Goal: Information Seeking & Learning: Get advice/opinions

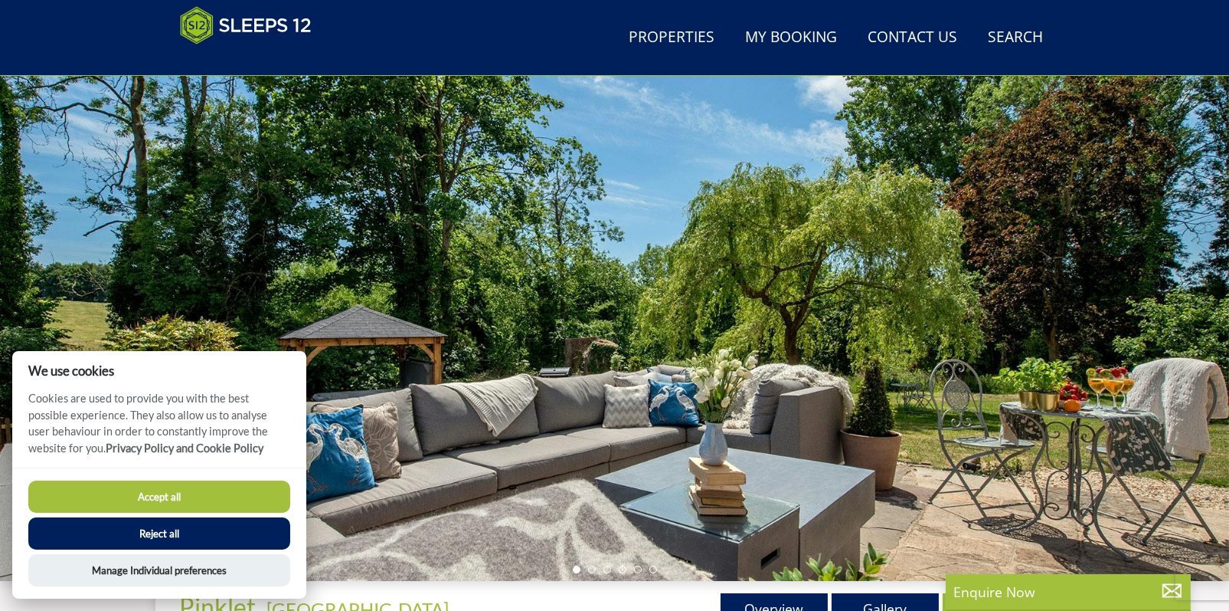
click at [1191, 270] on div at bounding box center [614, 312] width 1229 height 536
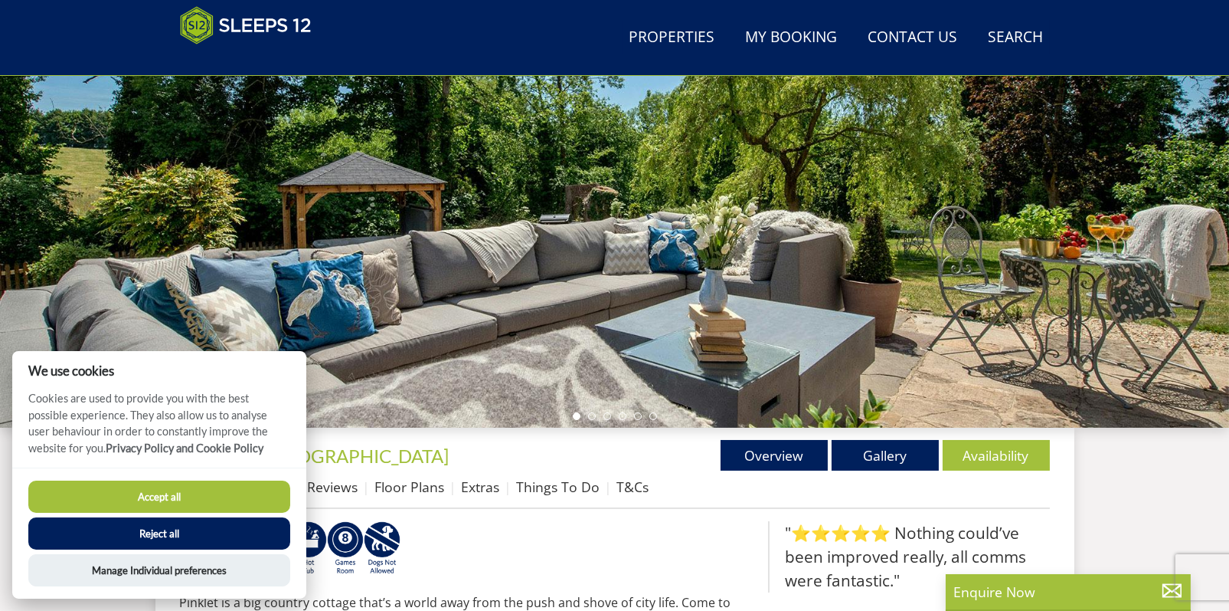
click at [226, 493] on button "Accept all" at bounding box center [159, 496] width 262 height 32
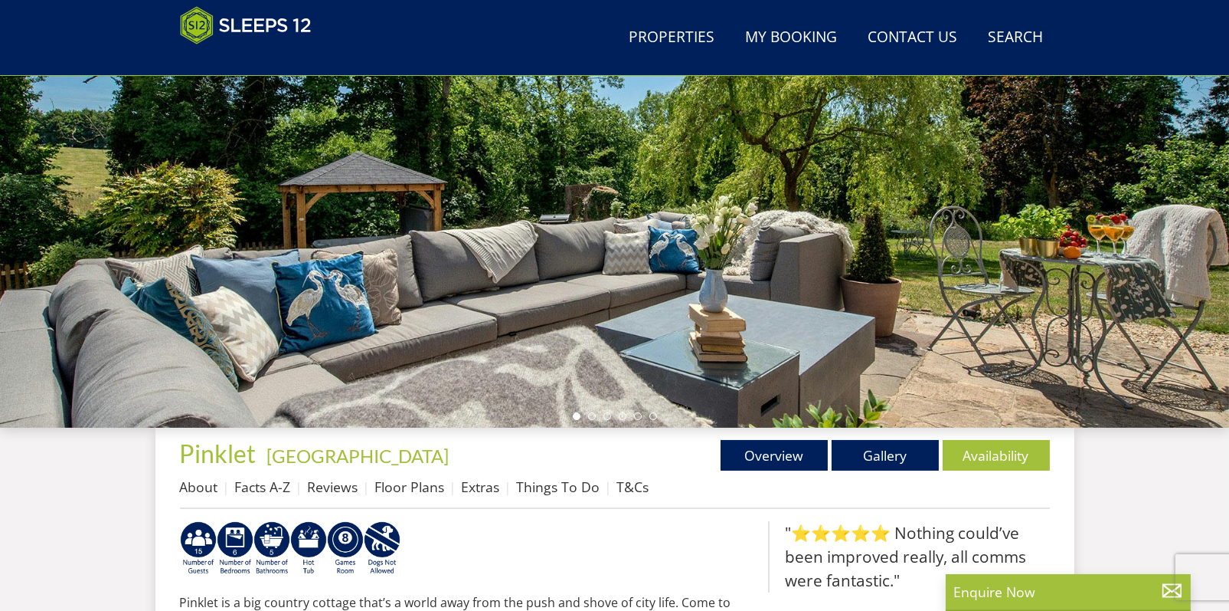
click at [733, 252] on div at bounding box center [614, 159] width 1229 height 536
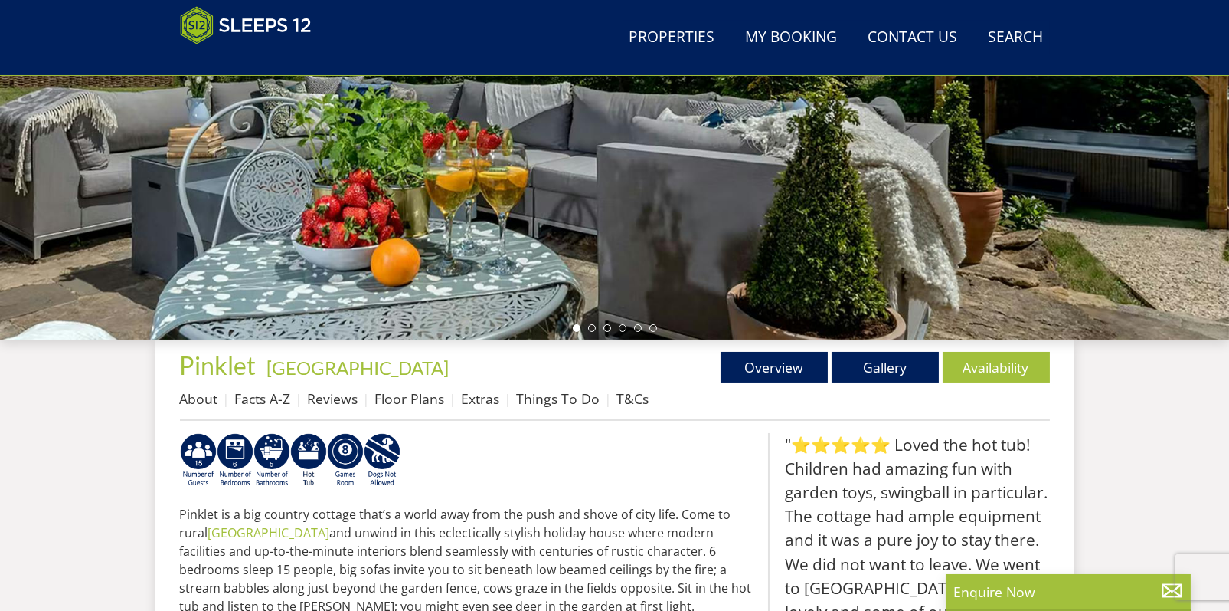
scroll to position [102, 0]
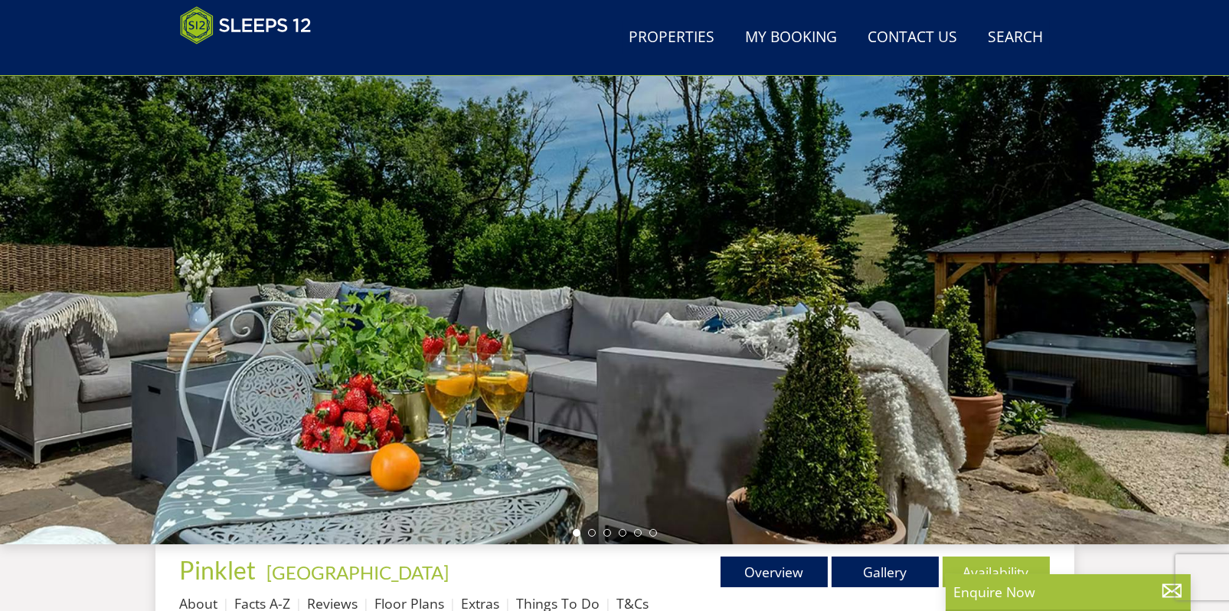
click at [1169, 303] on div at bounding box center [614, 276] width 1229 height 536
click at [1082, 310] on div at bounding box center [614, 276] width 1229 height 536
click at [592, 530] on li at bounding box center [592, 533] width 8 height 8
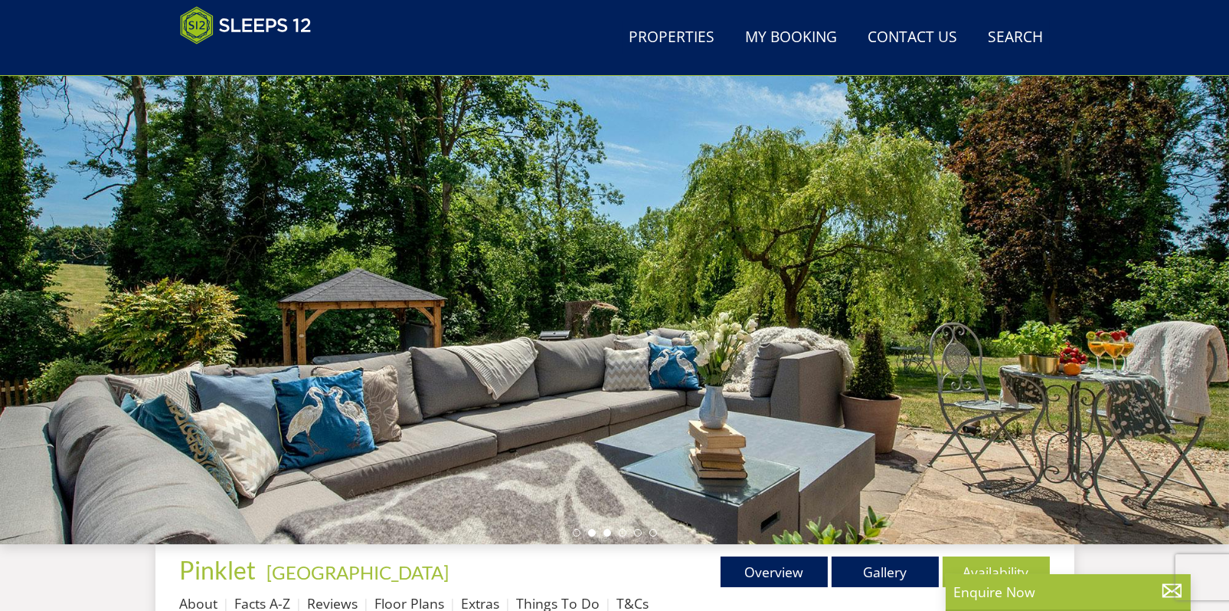
click at [610, 530] on li at bounding box center [608, 533] width 8 height 8
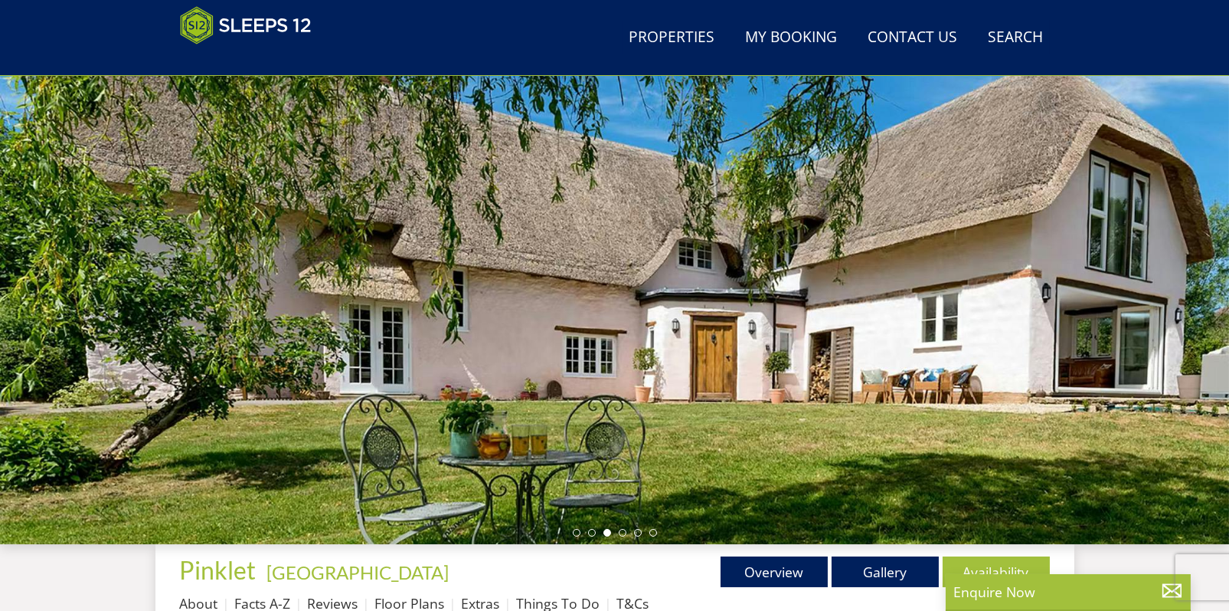
click at [627, 532] on ul at bounding box center [615, 533] width 84 height 8
click at [620, 535] on ul at bounding box center [615, 533] width 84 height 8
click at [622, 532] on li at bounding box center [623, 533] width 8 height 8
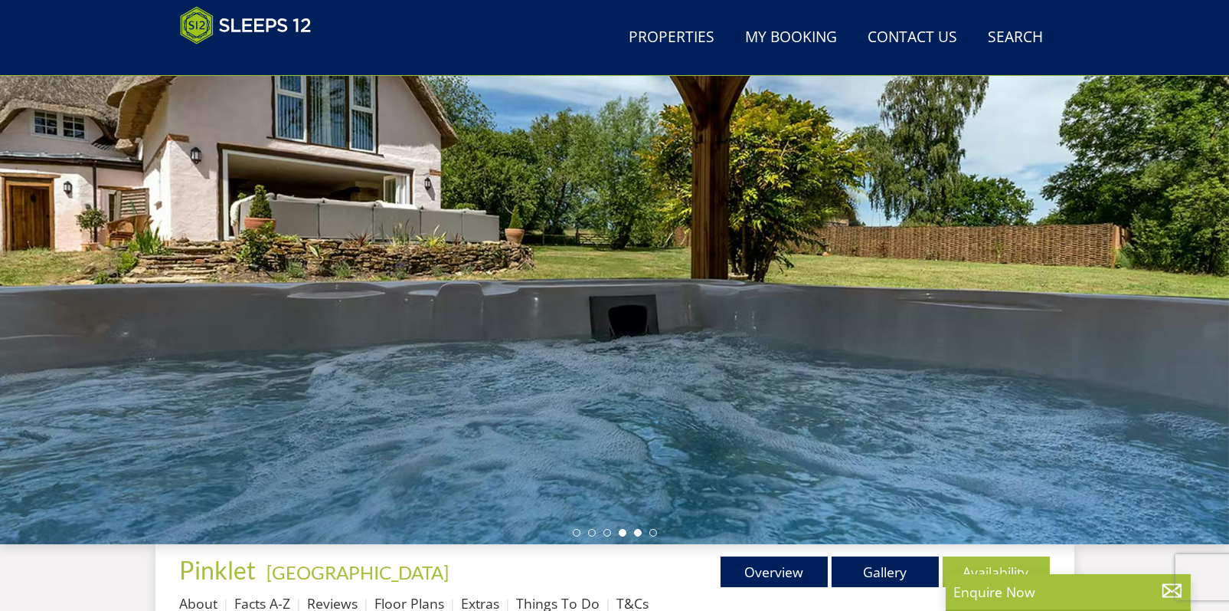
click at [637, 534] on li at bounding box center [638, 533] width 8 height 8
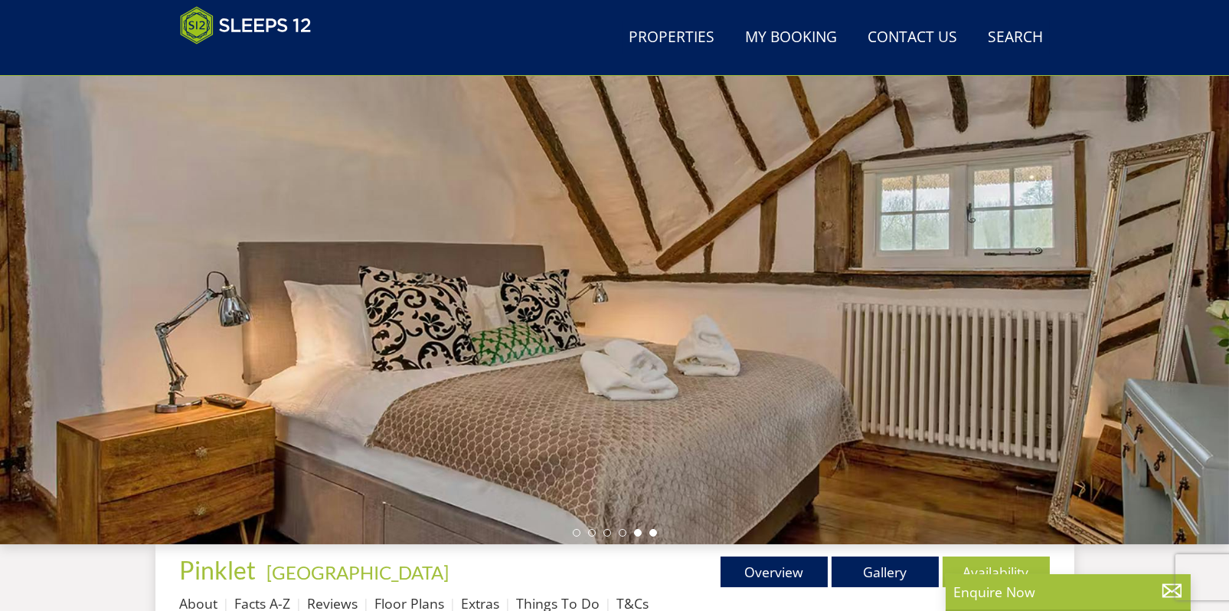
click at [650, 534] on li at bounding box center [654, 533] width 8 height 8
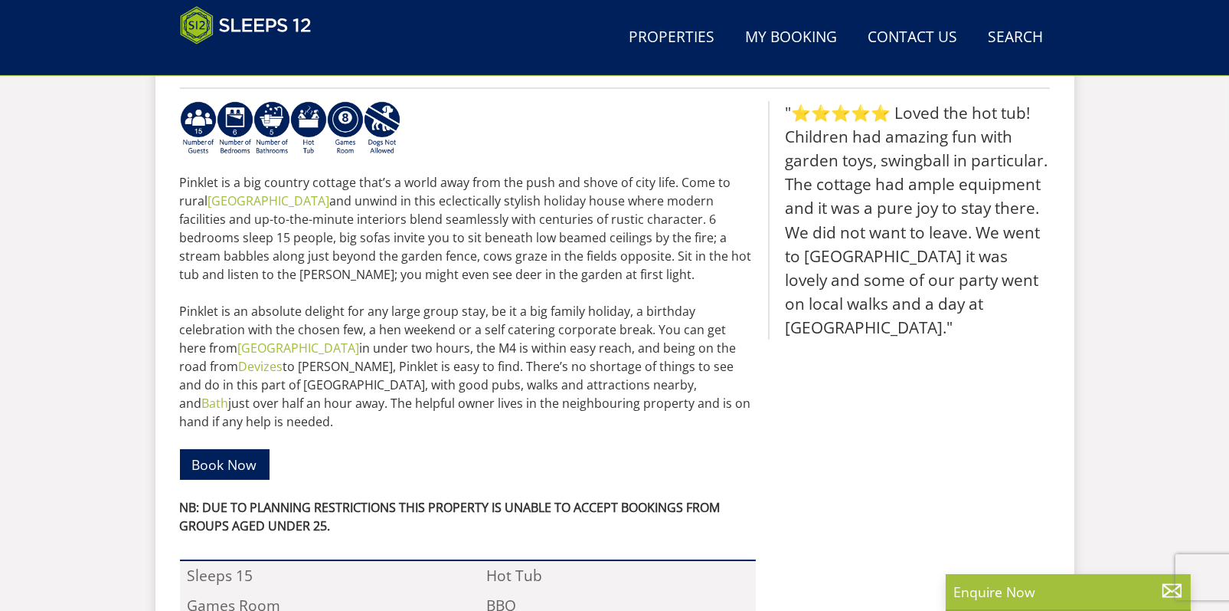
scroll to position [587, 0]
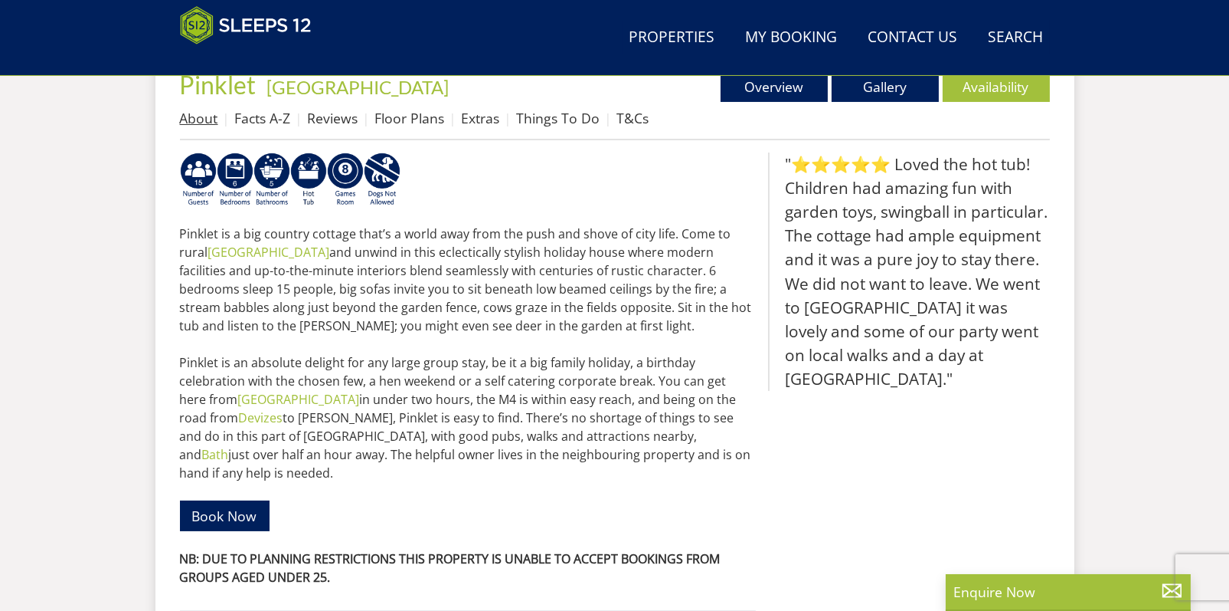
click at [215, 117] on link "About" at bounding box center [199, 118] width 38 height 18
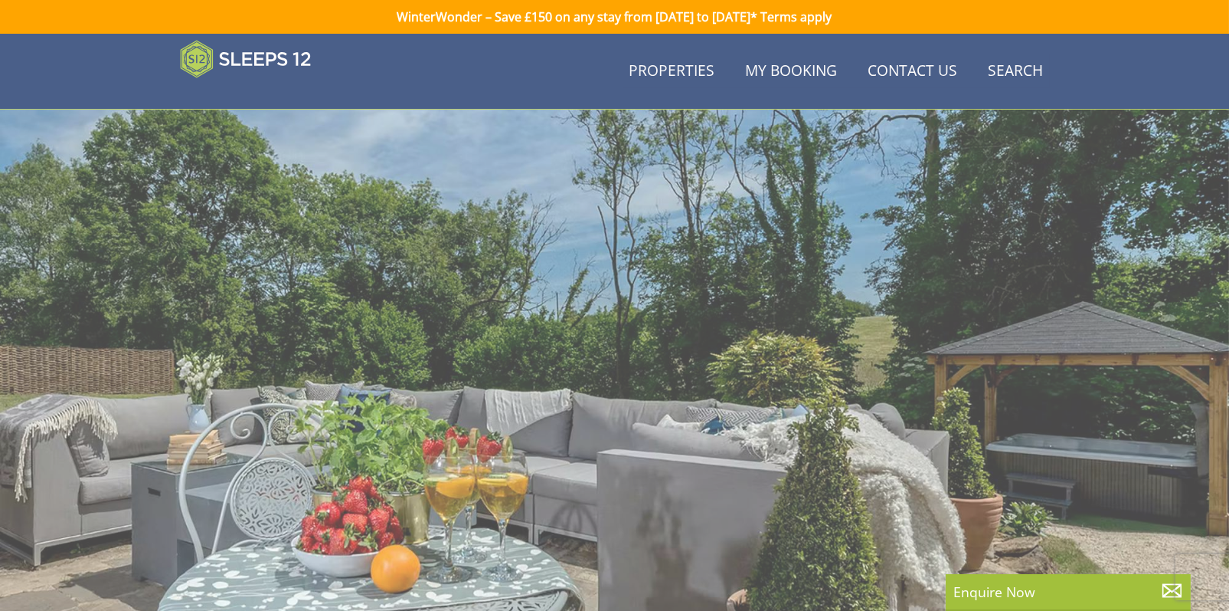
scroll to position [587, 0]
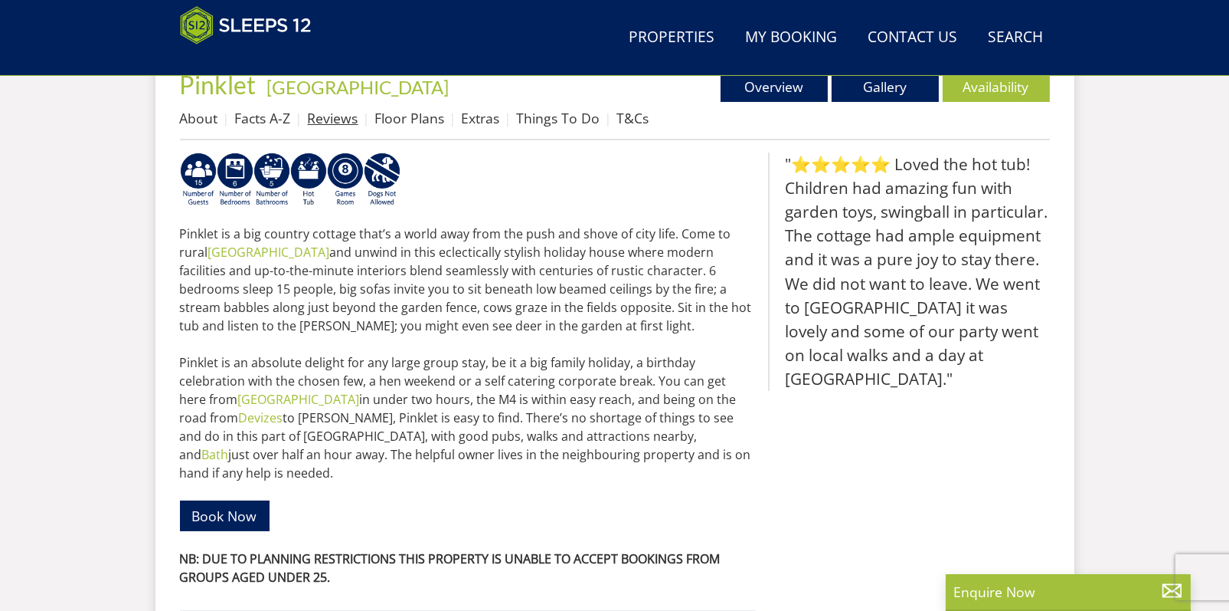
click at [330, 111] on link "Reviews" at bounding box center [333, 118] width 51 height 18
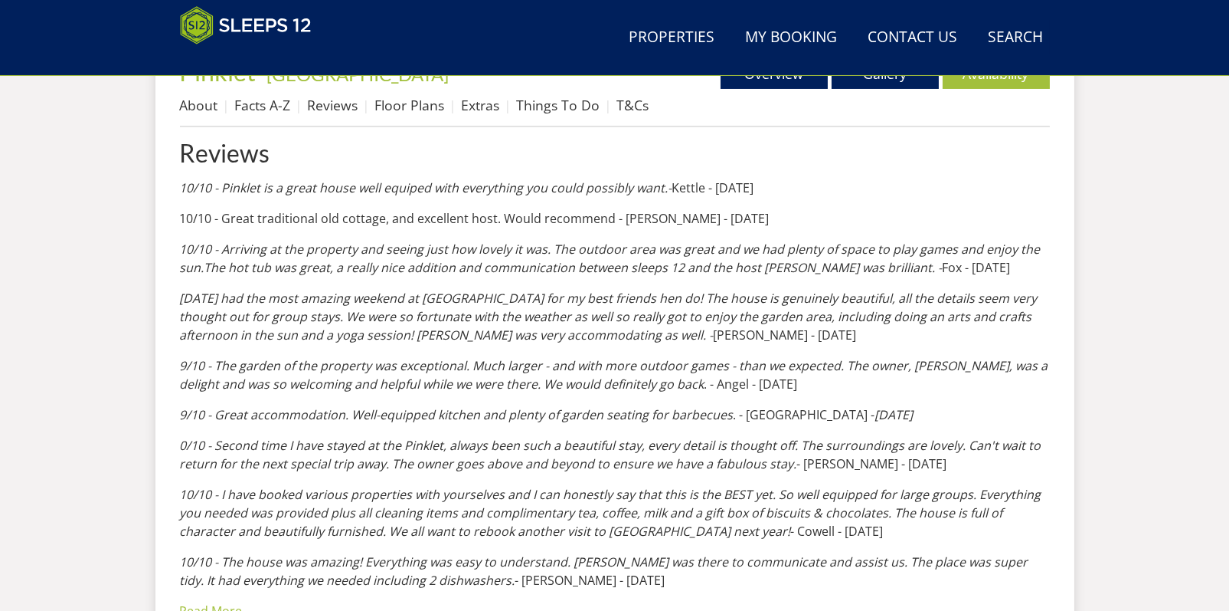
scroll to position [676, 0]
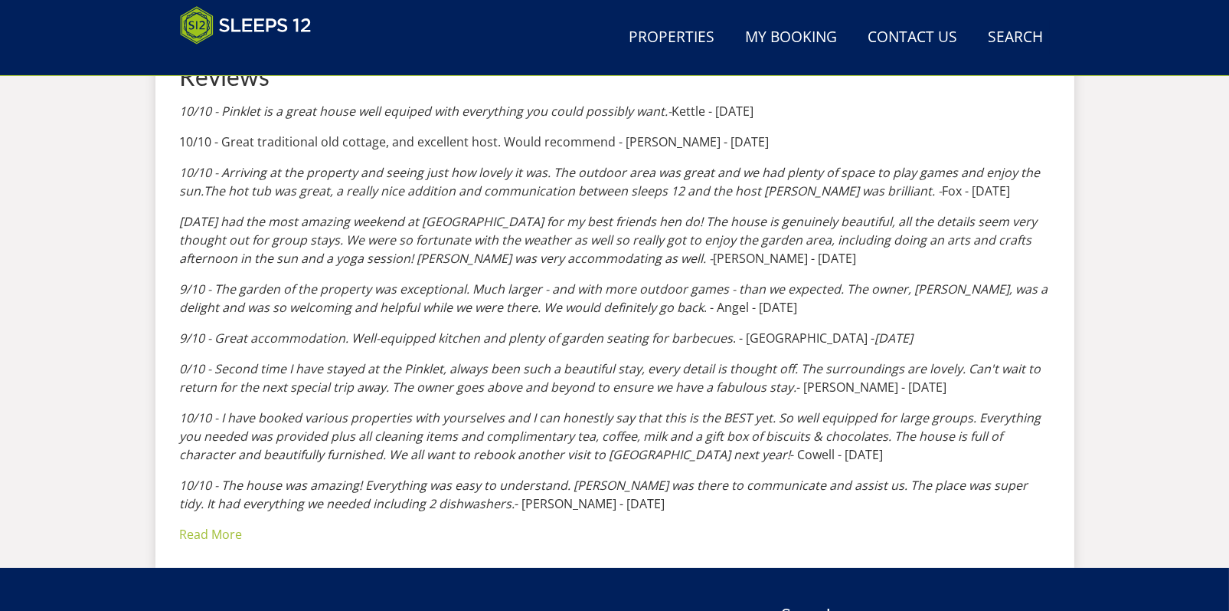
click at [519, 245] on em "[DATE] had the most amazing weekend at [GEOGRAPHIC_DATA] for my best friends he…" at bounding box center [609, 240] width 858 height 54
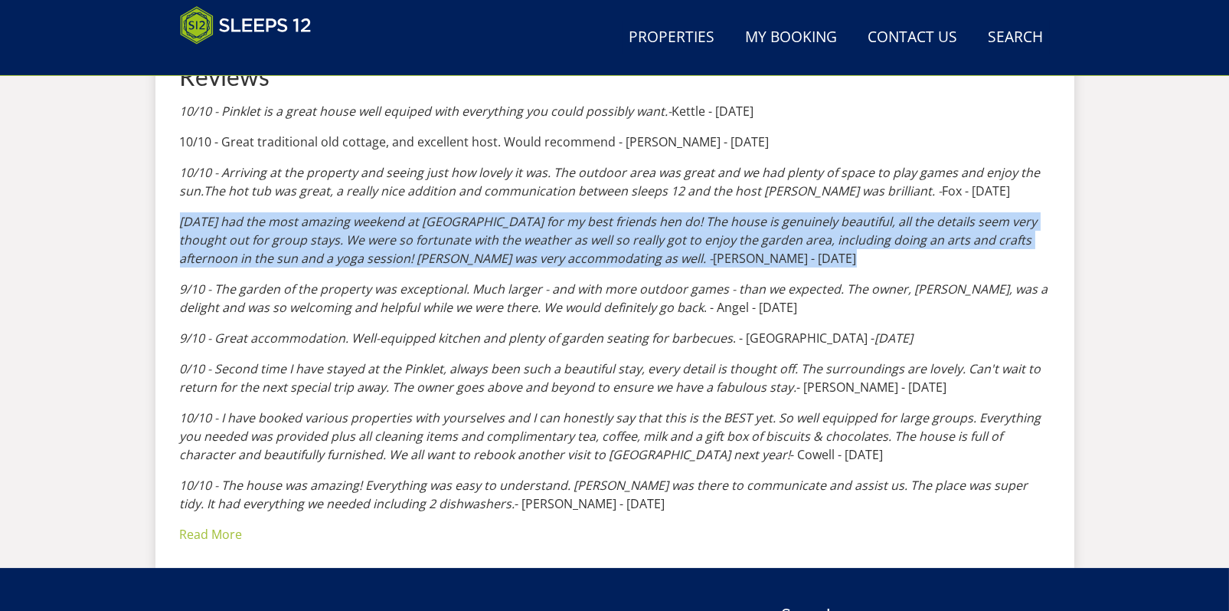
click at [519, 245] on em "[DATE] had the most amazing weekend at [GEOGRAPHIC_DATA] for my best friends he…" at bounding box center [609, 240] width 858 height 54
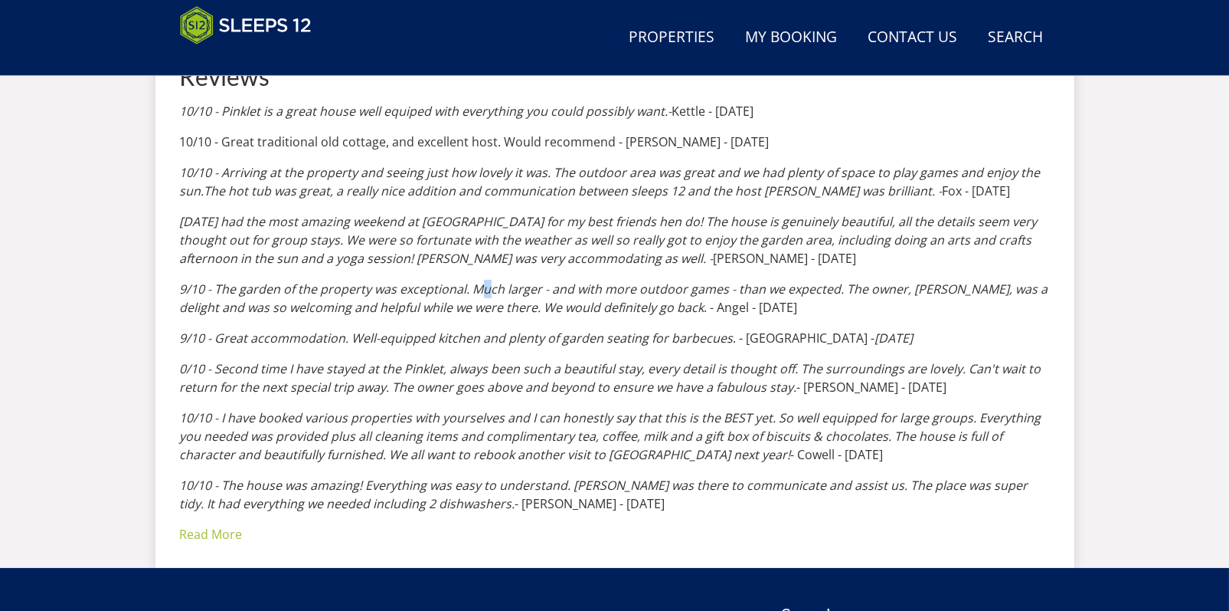
drag, startPoint x: 519, startPoint y: 245, endPoint x: 486, endPoint y: 285, distance: 52.2
click at [486, 285] on em "9/10 - The garden of the property was exceptional. Much larger - and with more …" at bounding box center [614, 297] width 869 height 35
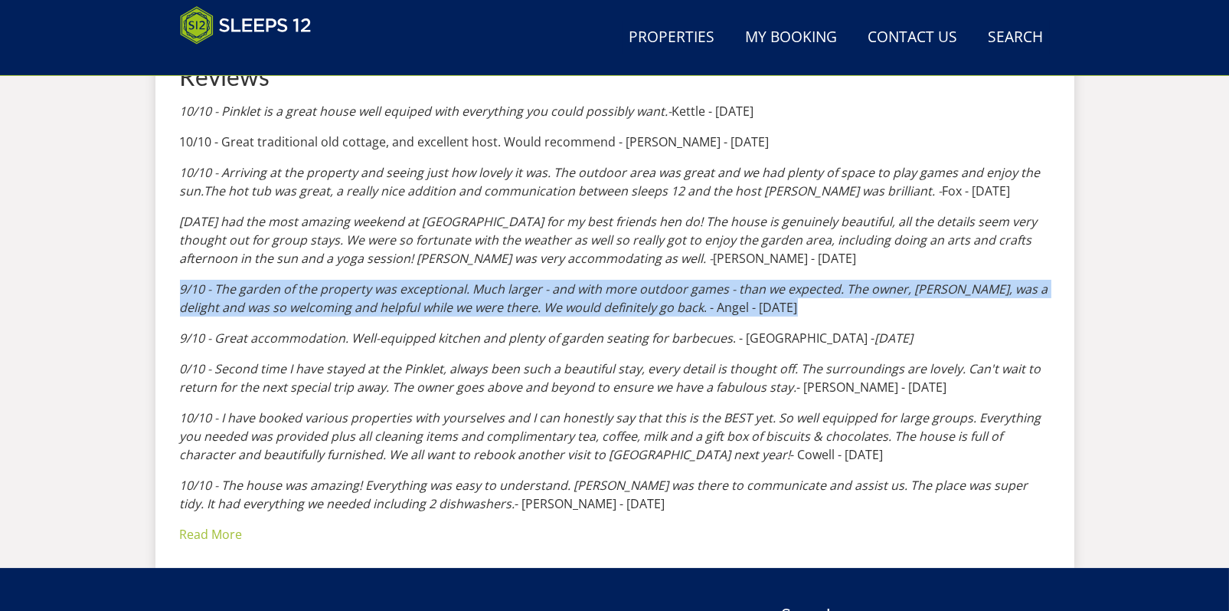
click at [486, 285] on em "9/10 - The garden of the property was exceptional. Much larger - and with more …" at bounding box center [614, 297] width 869 height 35
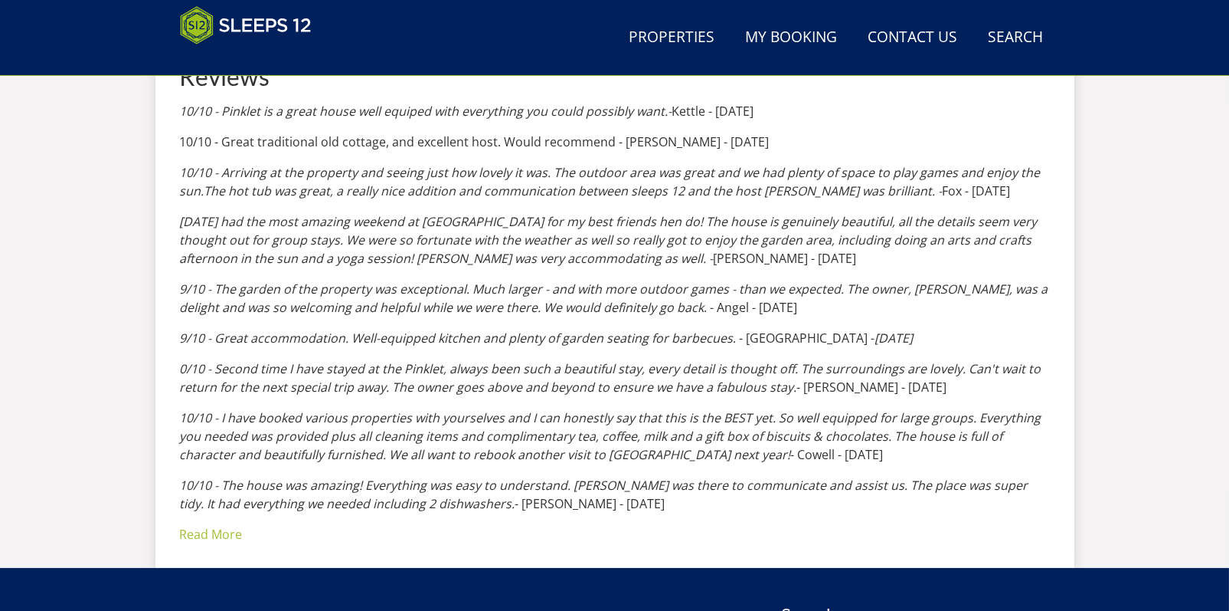
drag, startPoint x: 486, startPoint y: 285, endPoint x: 473, endPoint y: 322, distance: 39.5
click at [473, 322] on div "10/10 - Pinklet is a great house well equiped with everything you could possibl…" at bounding box center [615, 307] width 870 height 411
click at [469, 339] on em "9/10 - Great accommodation. Well-equipped kitchen and plenty of garden seating …" at bounding box center [457, 337] width 554 height 17
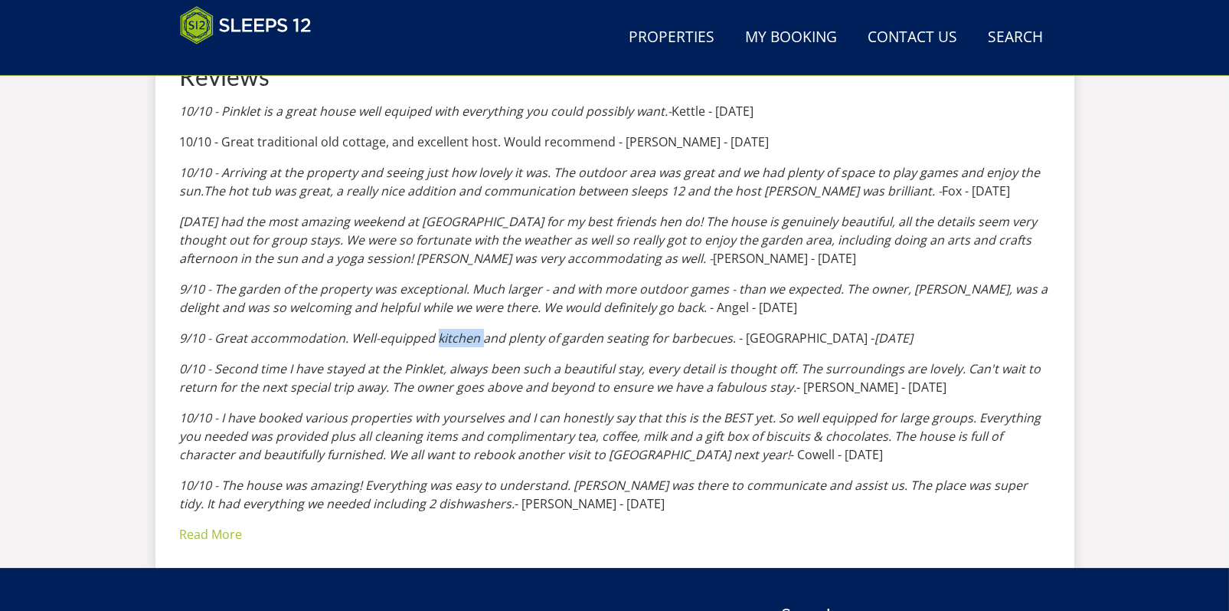
click at [469, 339] on em "9/10 - Great accommodation. Well-equipped kitchen and plenty of garden seating …" at bounding box center [457, 337] width 554 height 17
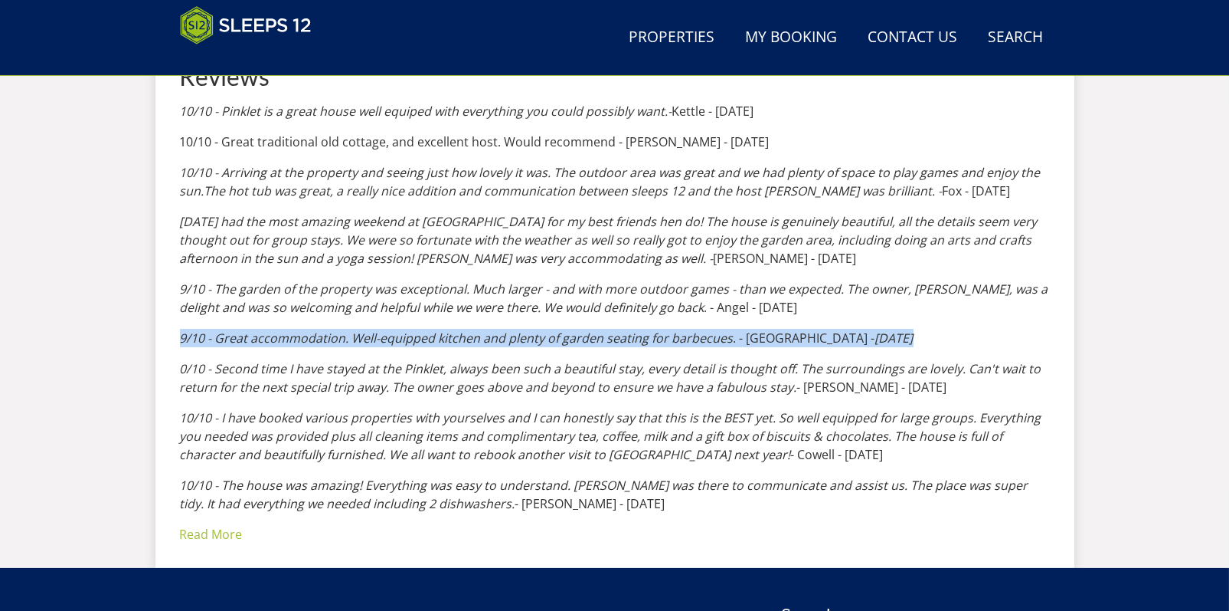
click at [469, 339] on em "9/10 - Great accommodation. Well-equipped kitchen and plenty of garden seating …" at bounding box center [457, 337] width 554 height 17
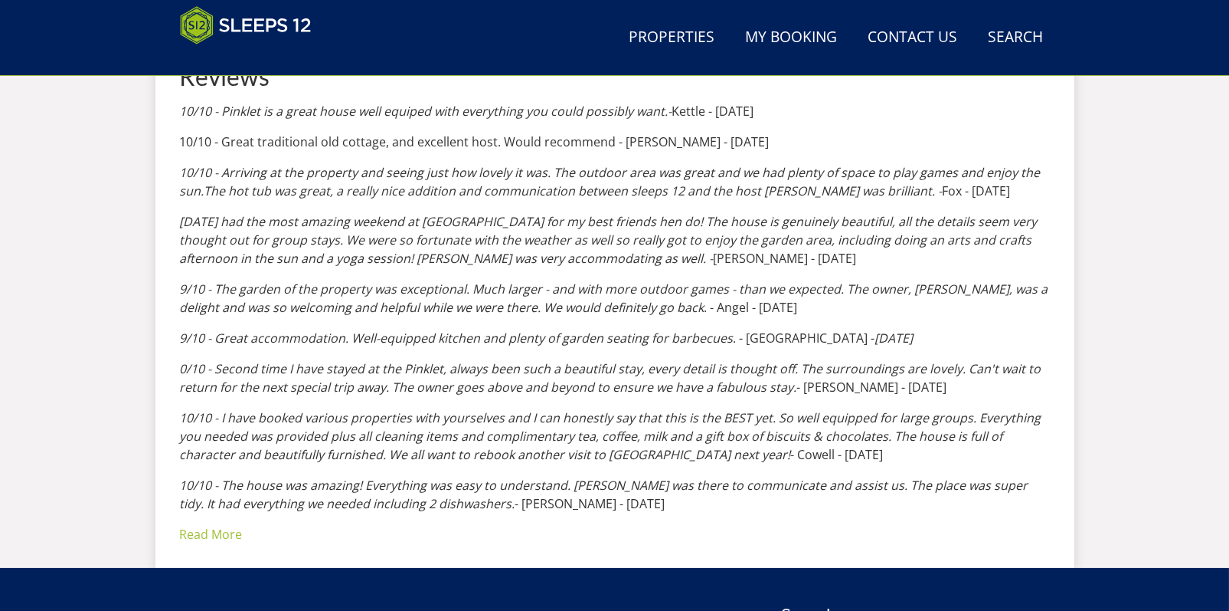
drag, startPoint x: 469, startPoint y: 339, endPoint x: 477, endPoint y: 376, distance: 38.5
click at [477, 375] on em "0/10 - Second time I have stayed at the Pinklet, always been such a beautiful s…" at bounding box center [611, 377] width 862 height 35
click at [477, 376] on p "0/10 - Second time I have stayed at the Pinklet, always been such a beautiful s…" at bounding box center [615, 377] width 870 height 37
drag, startPoint x: 477, startPoint y: 376, endPoint x: 554, endPoint y: 391, distance: 78.0
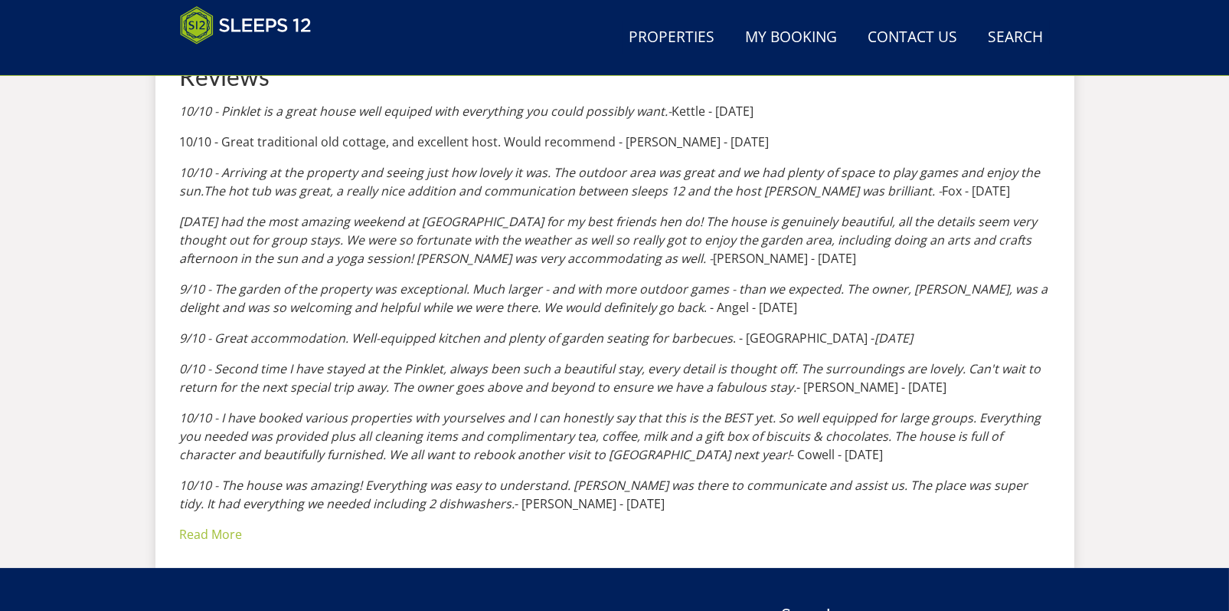
click at [554, 391] on em "0/10 - Second time I have stayed at the Pinklet, always been such a beautiful s…" at bounding box center [611, 377] width 862 height 35
click at [624, 366] on em "0/10 - Second time I have stayed at the Pinklet, always been such a beautiful s…" at bounding box center [611, 377] width 862 height 35
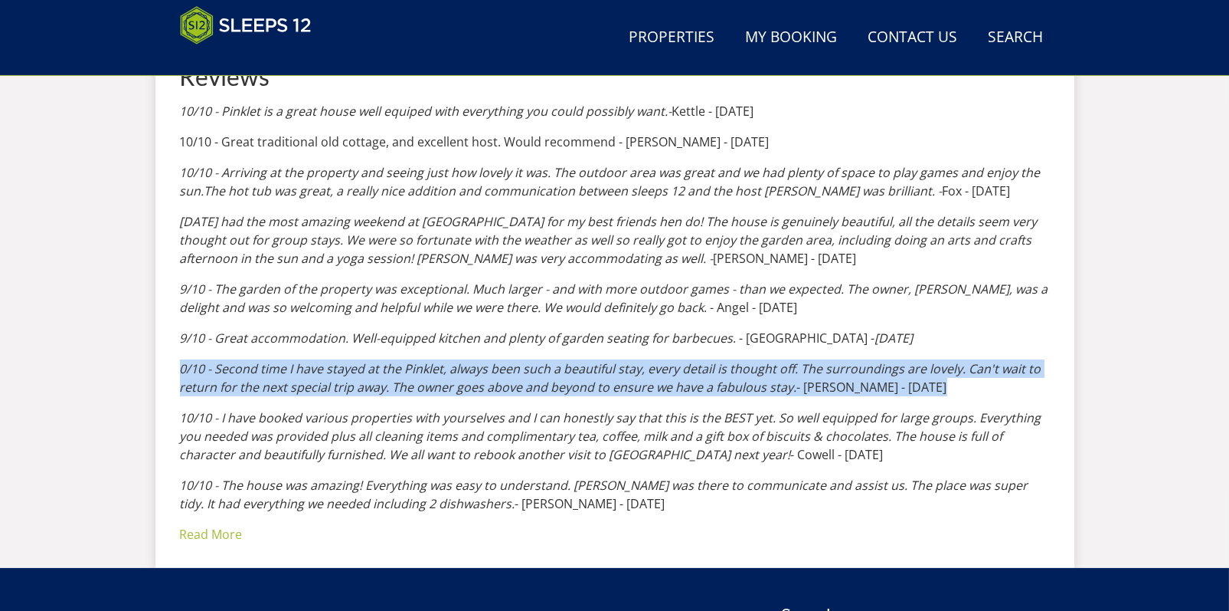
click at [624, 366] on em "0/10 - Second time I have stayed at the Pinklet, always been such a beautiful s…" at bounding box center [611, 377] width 862 height 35
drag, startPoint x: 624, startPoint y: 366, endPoint x: 618, endPoint y: 394, distance: 28.2
click at [618, 394] on em "0/10 - Second time I have stayed at the Pinklet, always been such a beautiful s…" at bounding box center [611, 377] width 862 height 35
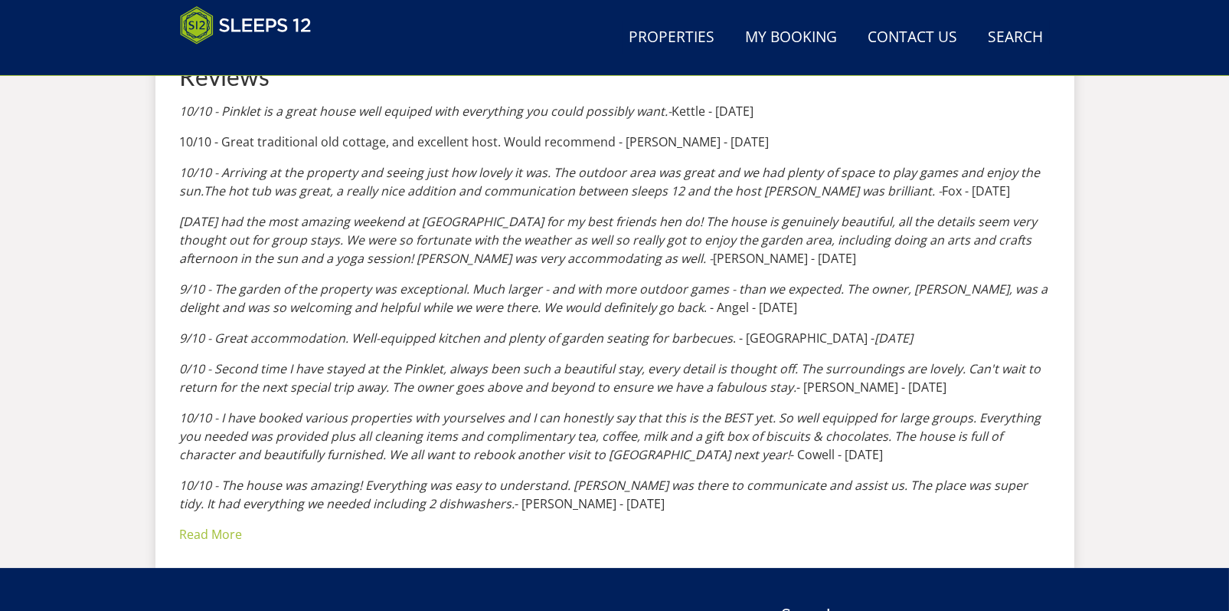
click at [571, 432] on em "10/10 - I have booked various properties with yourselves and I can honestly say…" at bounding box center [611, 436] width 862 height 54
click at [213, 535] on link "Read More" at bounding box center [211, 533] width 63 height 17
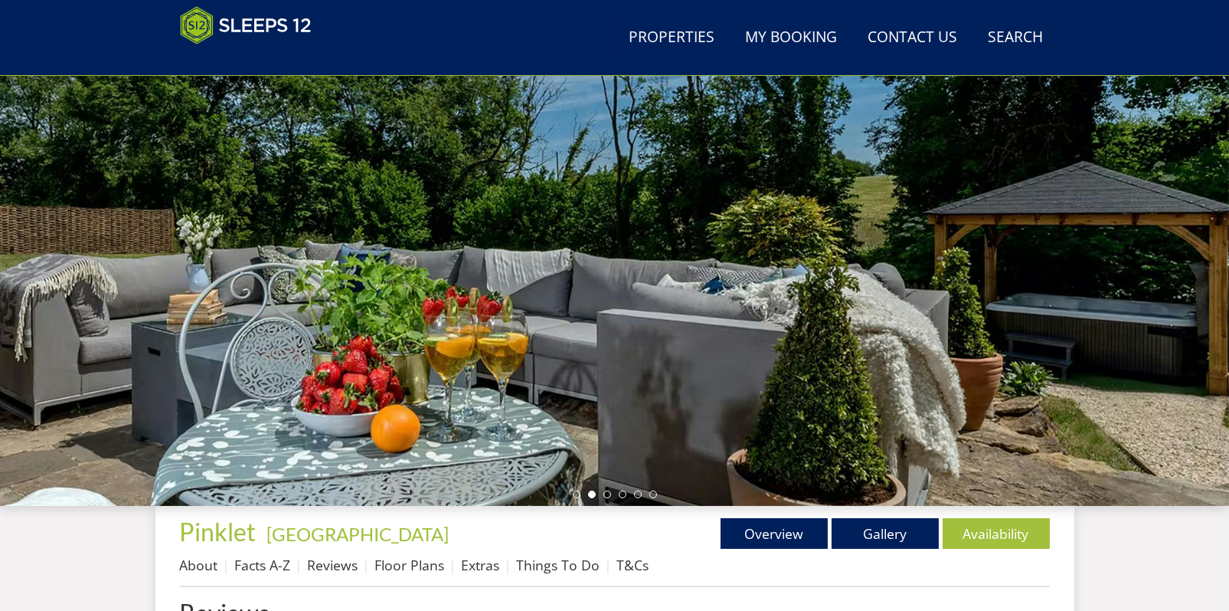
scroll to position [0, 0]
